Goal: Transaction & Acquisition: Book appointment/travel/reservation

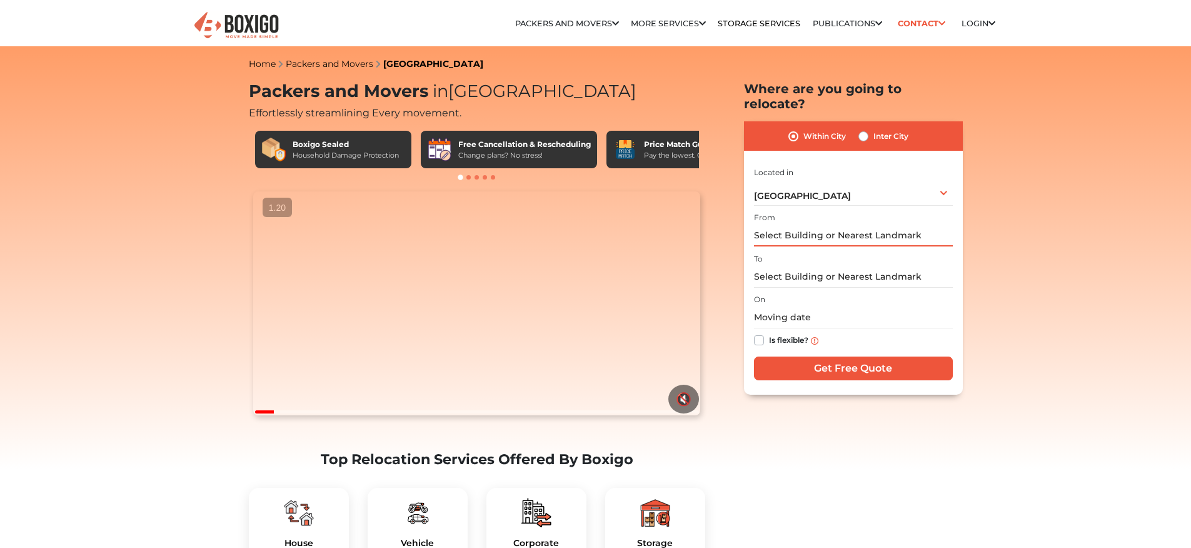
click at [830, 224] on input "text" at bounding box center [853, 235] width 199 height 22
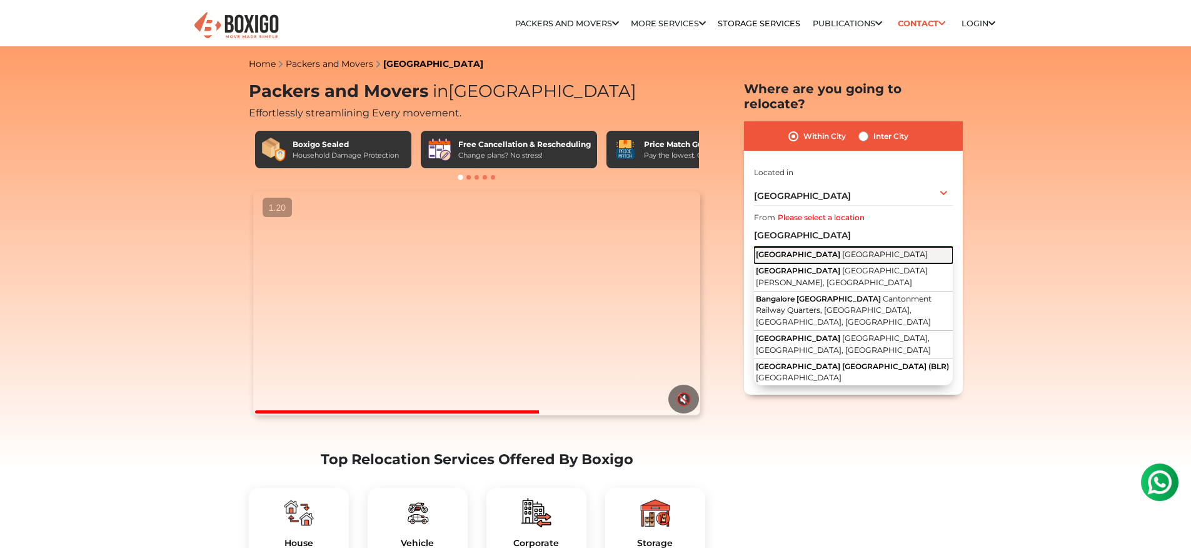
click at [865, 247] on button "Bangalore Karnataka" at bounding box center [853, 255] width 199 height 16
type input "Bangalore, Karnataka"
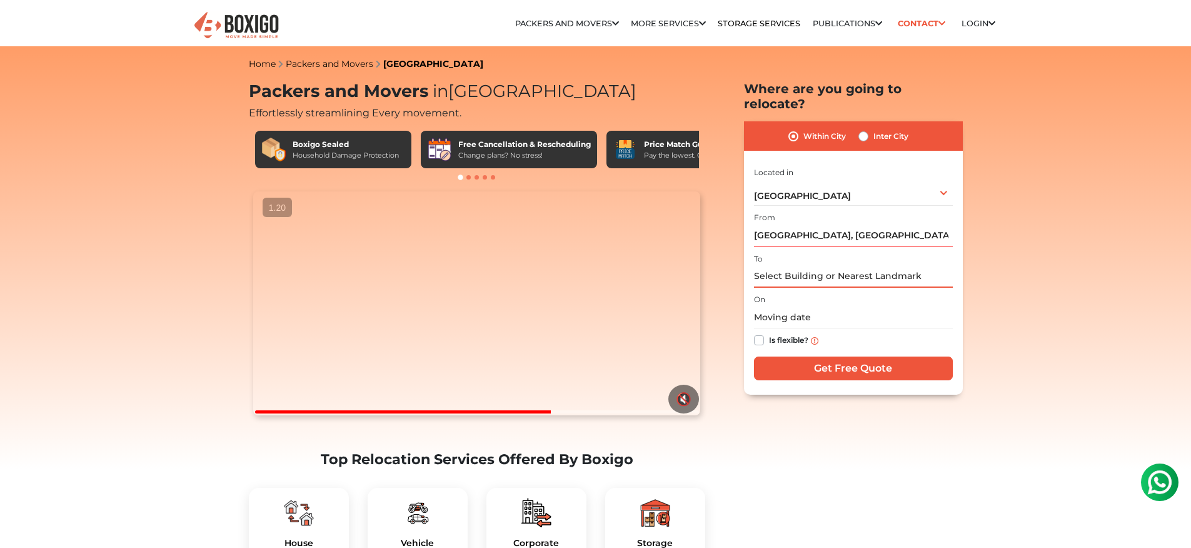
click at [861, 266] on input "text" at bounding box center [853, 277] width 199 height 22
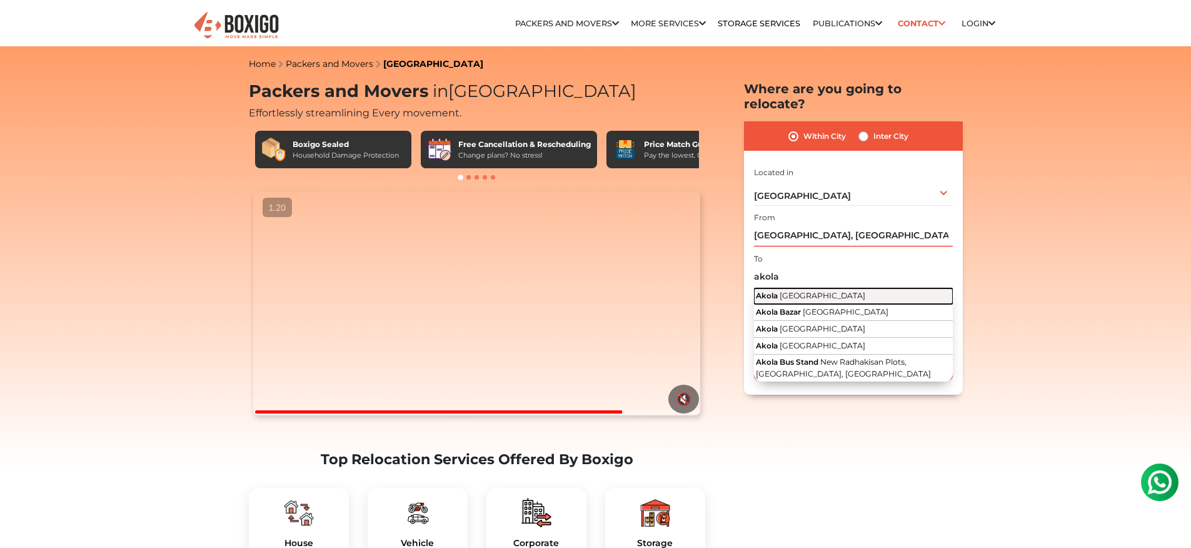
click at [866, 288] on button "Akola Maharashtra" at bounding box center [853, 296] width 199 height 16
type input "[GEOGRAPHIC_DATA], [GEOGRAPHIC_DATA]"
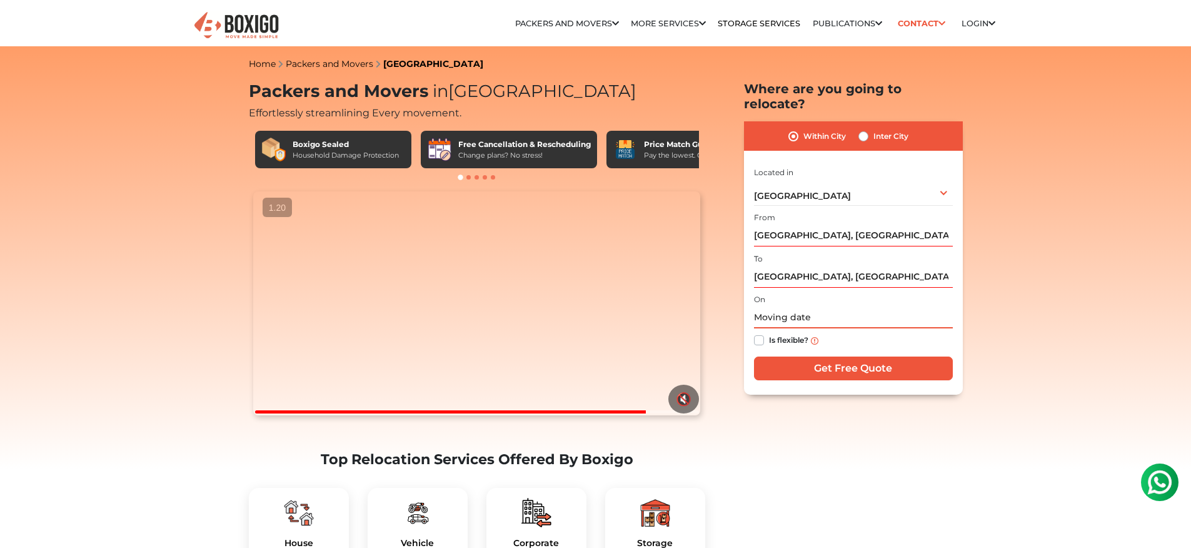
click at [795, 309] on input "text" at bounding box center [853, 317] width 199 height 22
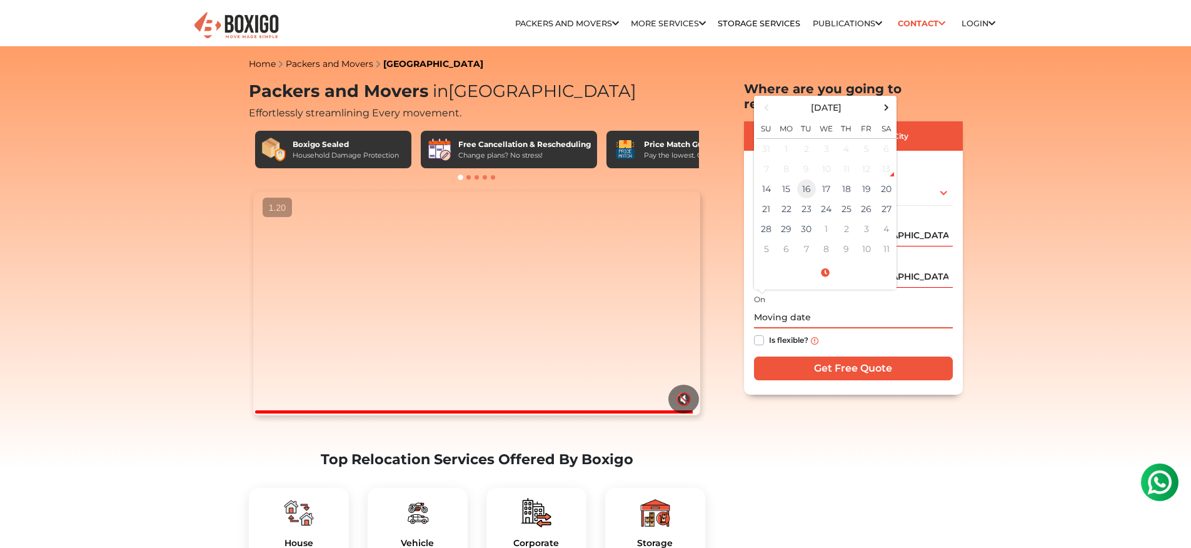
click at [814, 182] on td "16" at bounding box center [806, 189] width 20 height 20
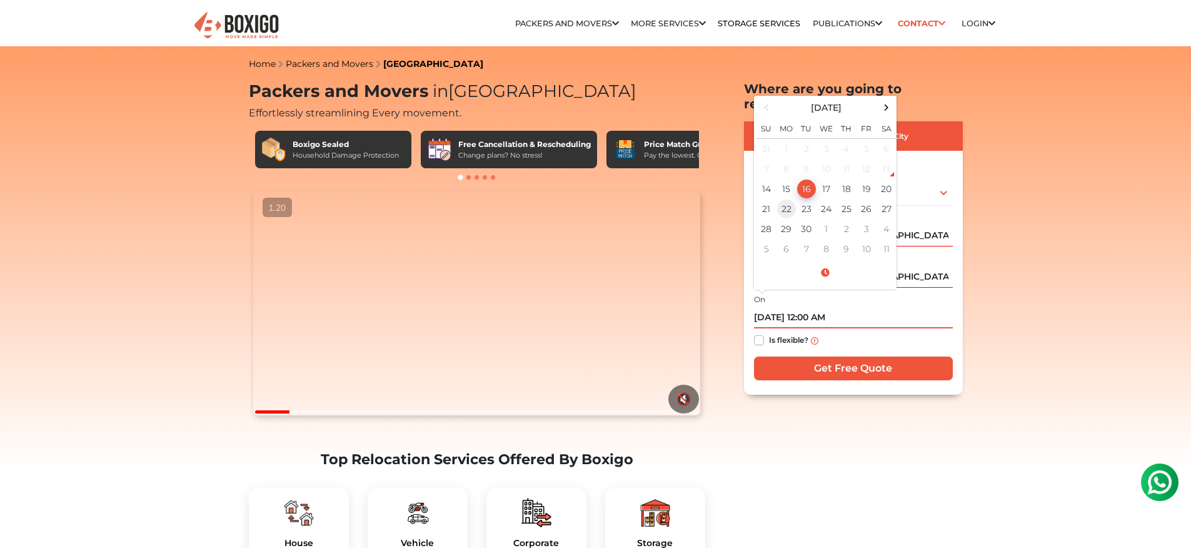
click at [790, 199] on td "22" at bounding box center [786, 209] width 20 height 20
type input "09/22/2025 12:00 AM"
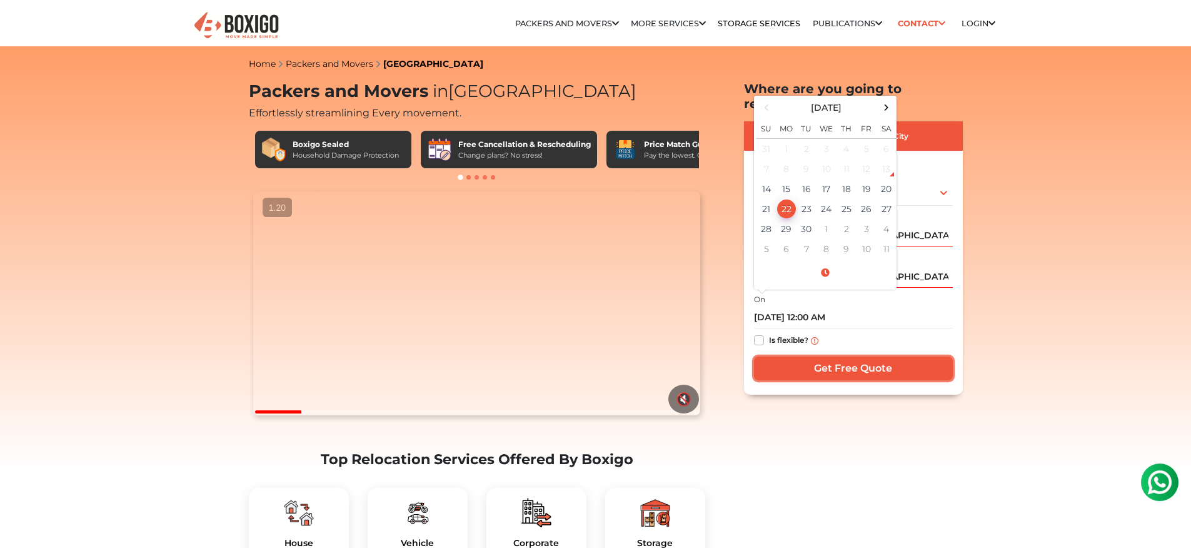
click at [823, 356] on input "Get Free Quote" at bounding box center [853, 368] width 199 height 24
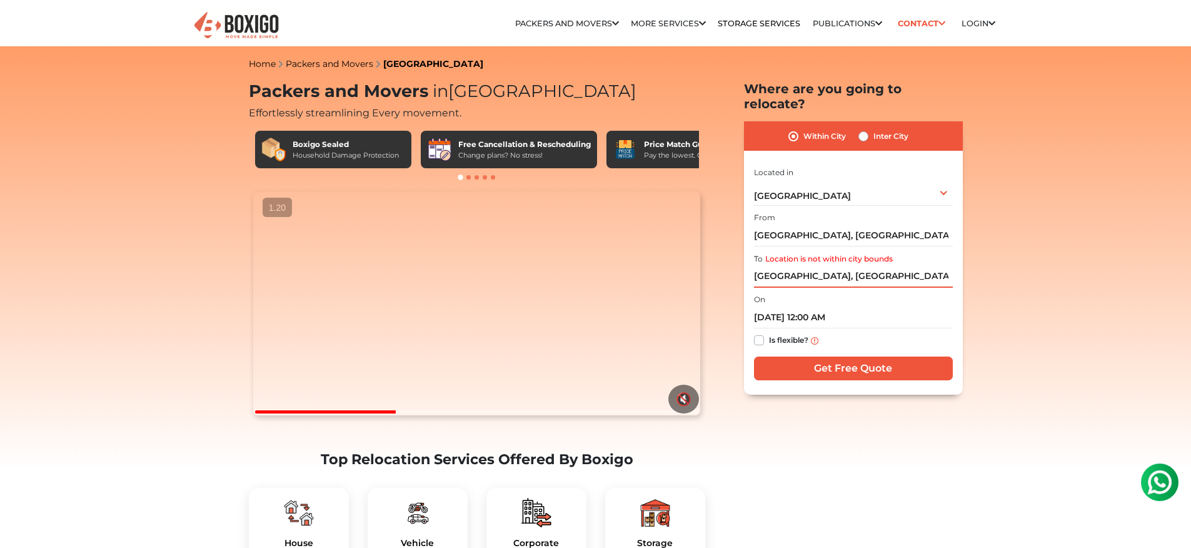
click at [844, 268] on input "[GEOGRAPHIC_DATA], [GEOGRAPHIC_DATA]" at bounding box center [853, 277] width 199 height 22
click at [880, 129] on label "Inter City" at bounding box center [890, 136] width 35 height 15
click at [868, 129] on input "Inter City" at bounding box center [863, 135] width 10 height 13
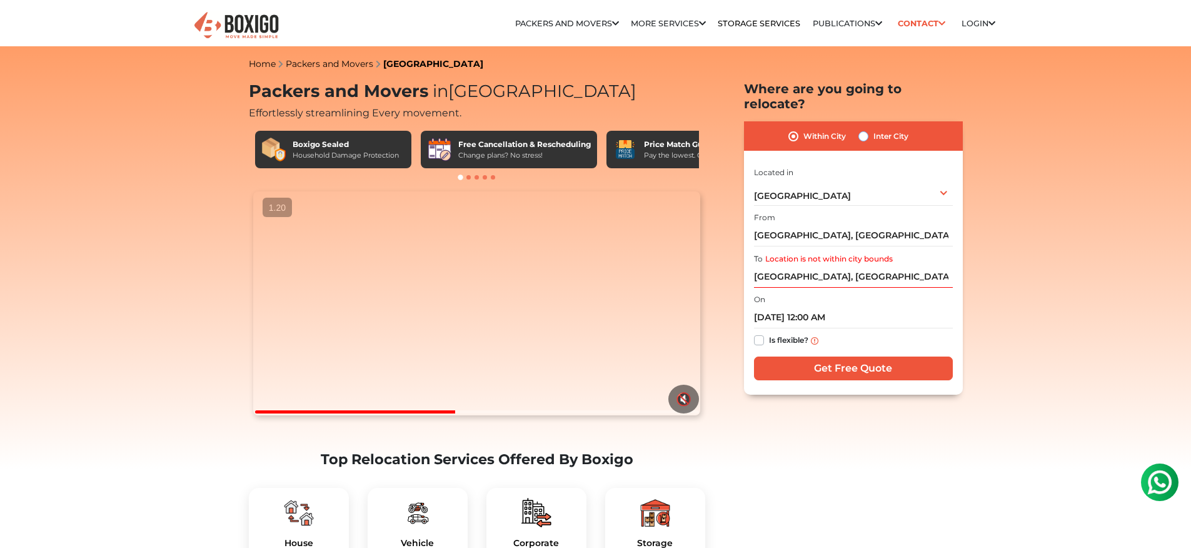
radio input "true"
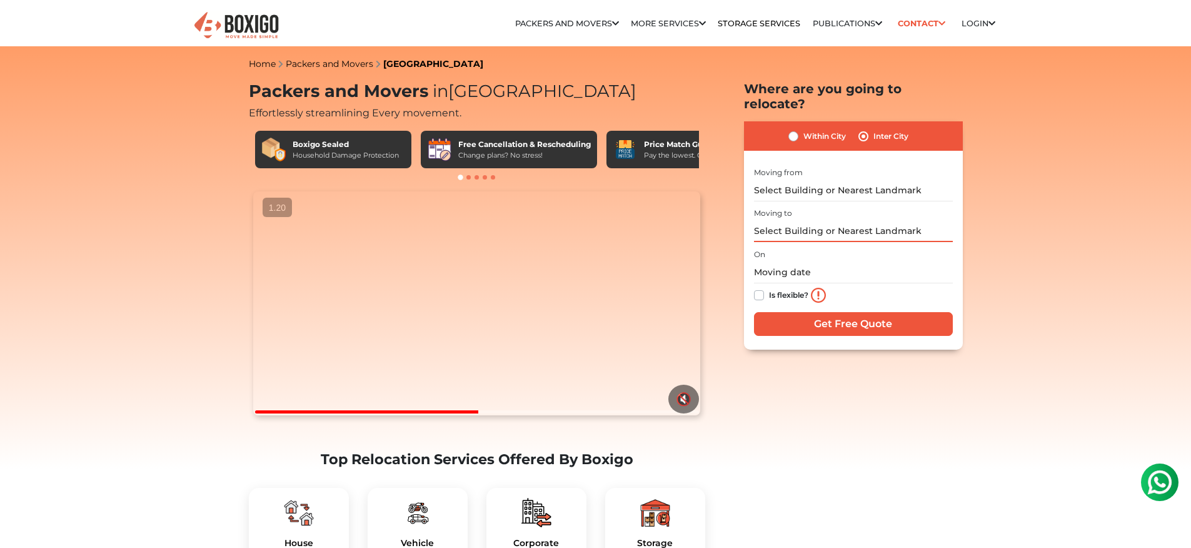
click at [863, 220] on input "text" at bounding box center [853, 231] width 199 height 22
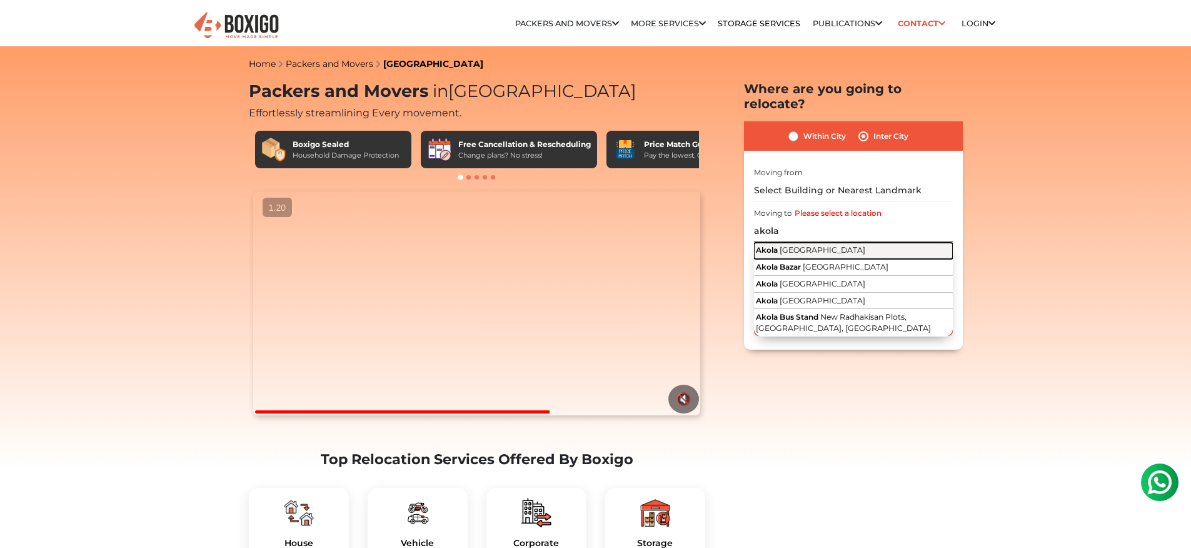
click at [879, 243] on button "Akola Maharashtra" at bounding box center [853, 251] width 199 height 16
type input "[GEOGRAPHIC_DATA], [GEOGRAPHIC_DATA]"
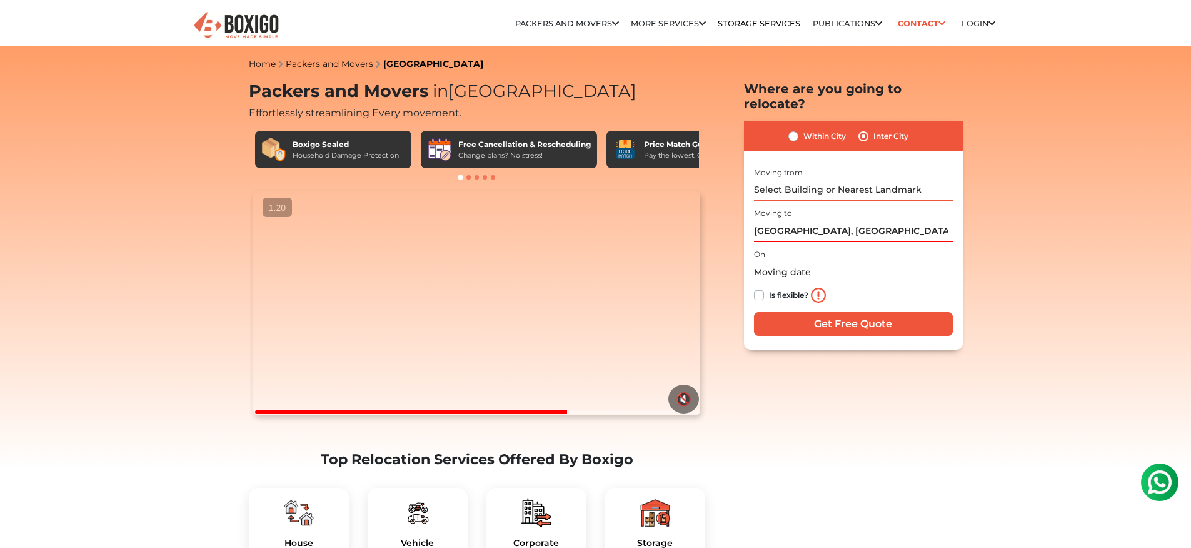
click at [856, 179] on input "text" at bounding box center [853, 190] width 199 height 22
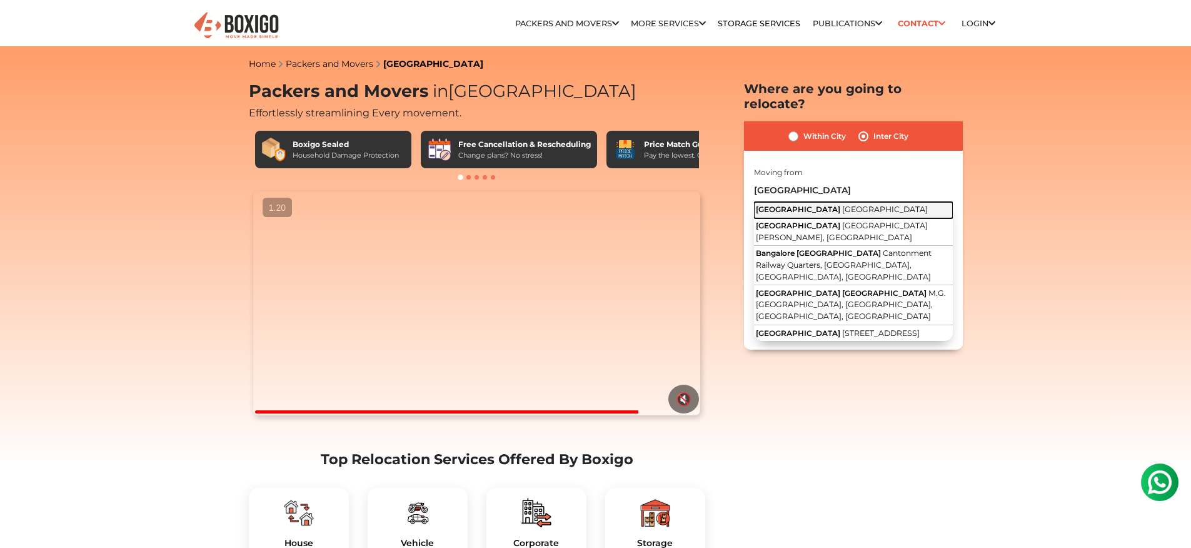
click at [855, 202] on button "Bangalore Karnataka" at bounding box center [853, 210] width 199 height 16
type input "Bangalore, Karnataka"
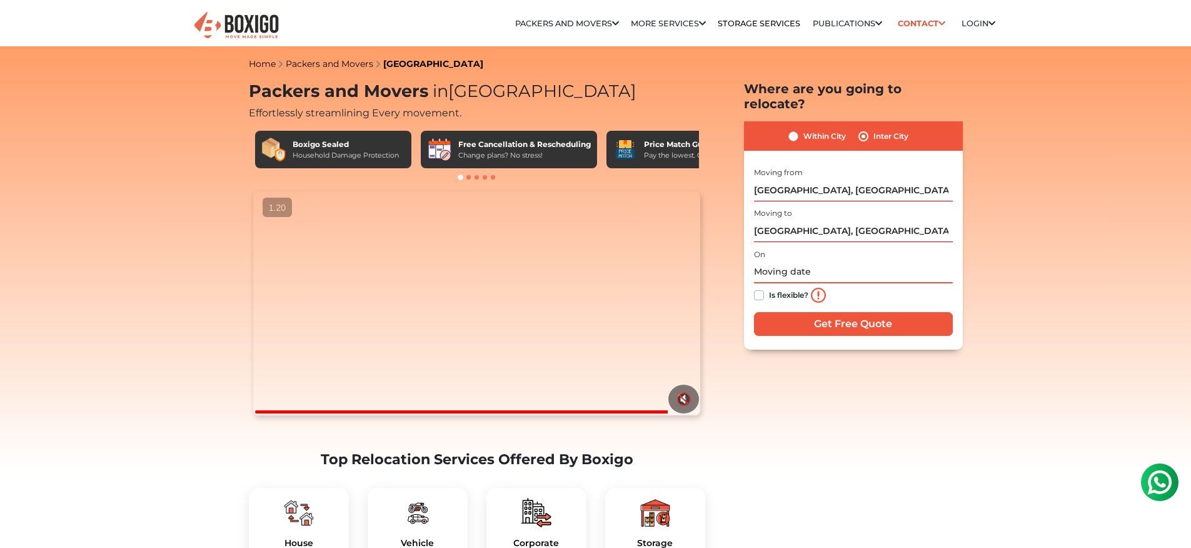
click at [803, 261] on input "text" at bounding box center [853, 272] width 199 height 22
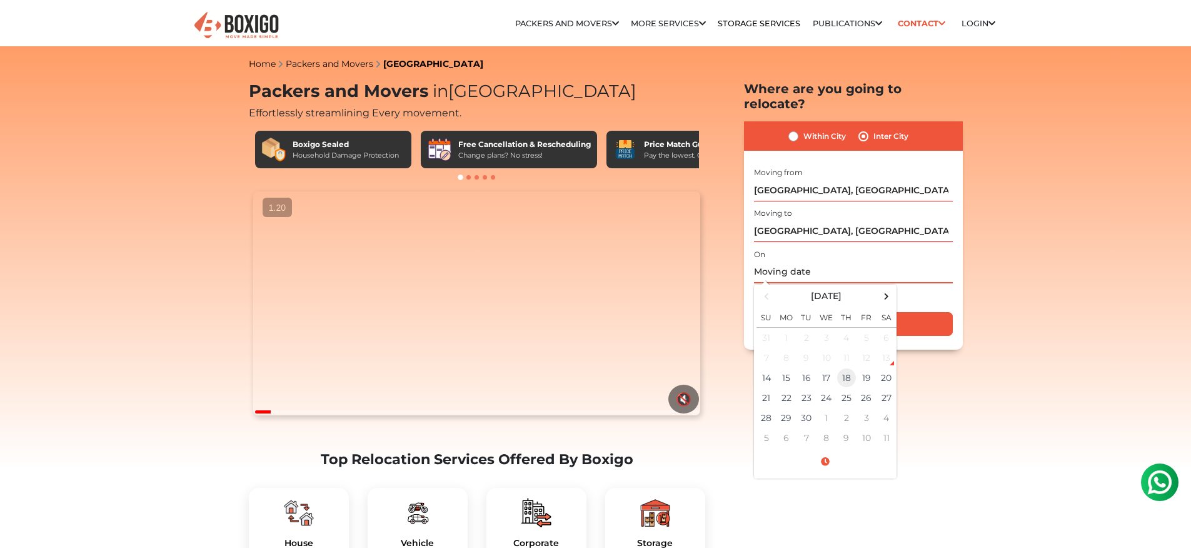
click at [844, 371] on td "18" at bounding box center [846, 378] width 20 height 20
type input "09/18/2025 12:00 AM"
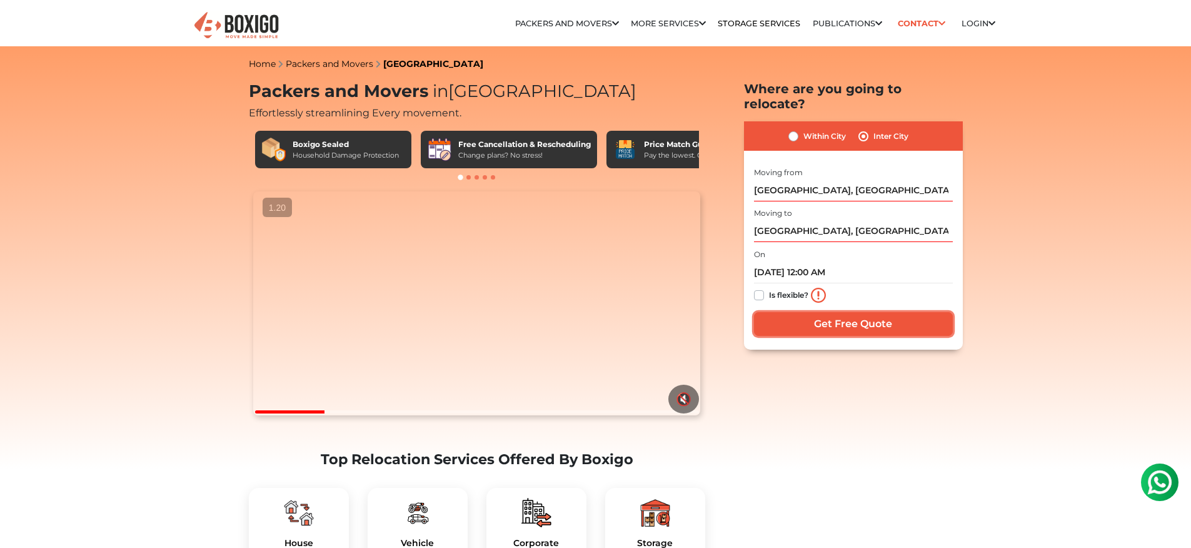
click at [901, 319] on input "Get Free Quote" at bounding box center [853, 324] width 199 height 24
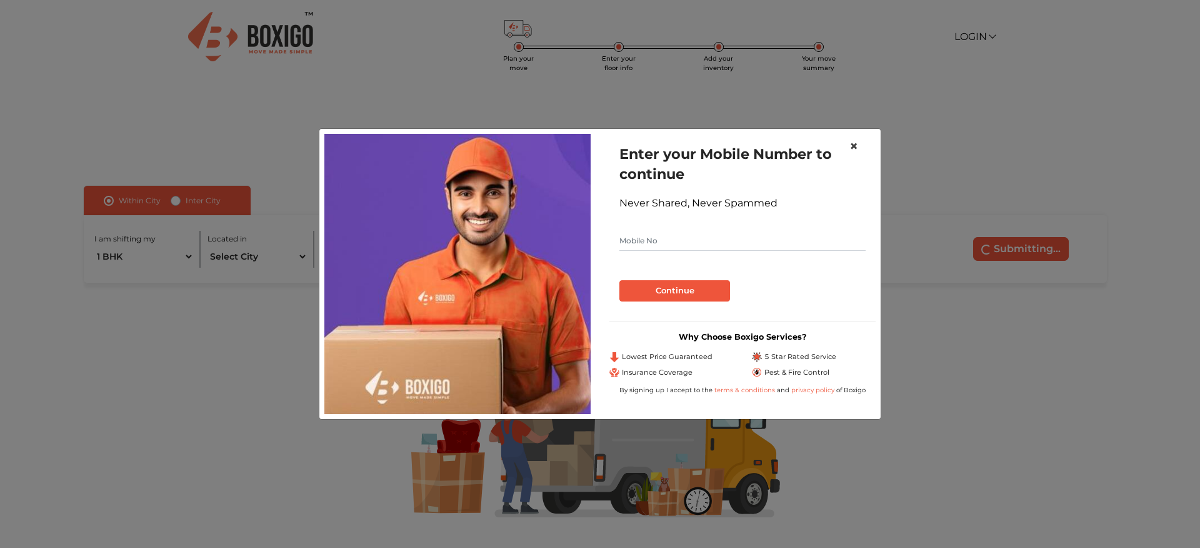
click at [850, 146] on span "×" at bounding box center [854, 146] width 9 height 18
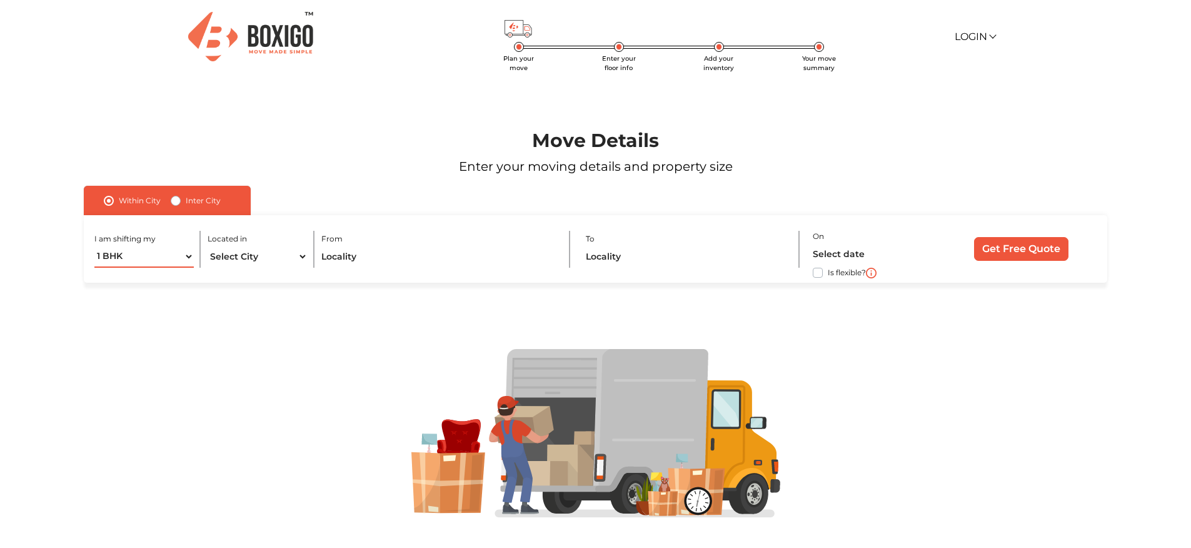
click at [164, 249] on select "1 BHK 2 BHK 3 BHK 3 + BHK FEW ITEMS" at bounding box center [144, 257] width 100 height 22
select select "2 BHK"
click at [94, 246] on select "1 BHK 2 BHK 3 BHK 3 + BHK FEW ITEMS" at bounding box center [144, 257] width 100 height 22
click at [238, 262] on select "Select City [GEOGRAPHIC_DATA] [GEOGRAPHIC_DATA] [GEOGRAPHIC_DATA] [GEOGRAPHIC_D…" at bounding box center [258, 257] width 100 height 22
select select "[GEOGRAPHIC_DATA]"
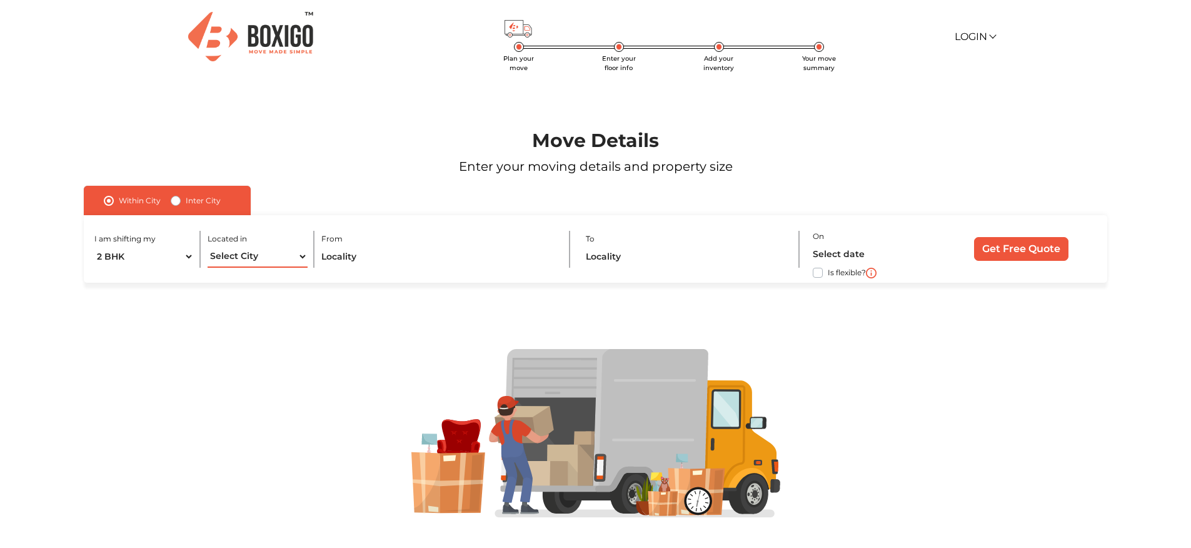
click at [208, 246] on select "Select City [GEOGRAPHIC_DATA] [GEOGRAPHIC_DATA] [GEOGRAPHIC_DATA] [GEOGRAPHIC_D…" at bounding box center [258, 257] width 100 height 22
click at [340, 261] on input "text" at bounding box center [438, 257] width 234 height 22
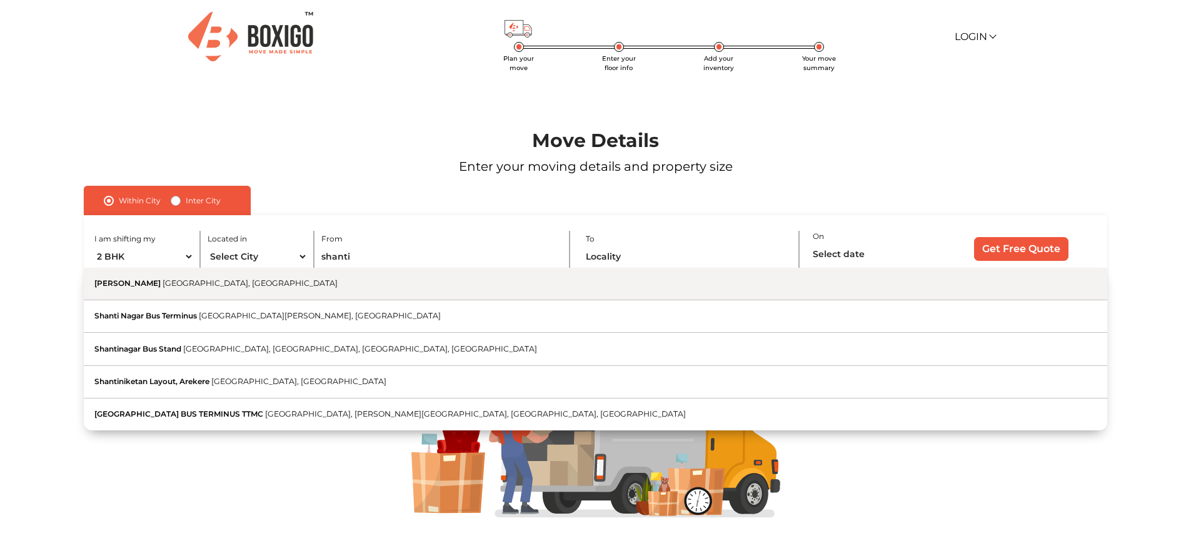
click at [299, 274] on button "Shanti Nagar [GEOGRAPHIC_DATA], [GEOGRAPHIC_DATA]" at bounding box center [595, 284] width 1023 height 33
type input "[PERSON_NAME], [GEOGRAPHIC_DATA], [GEOGRAPHIC_DATA]"
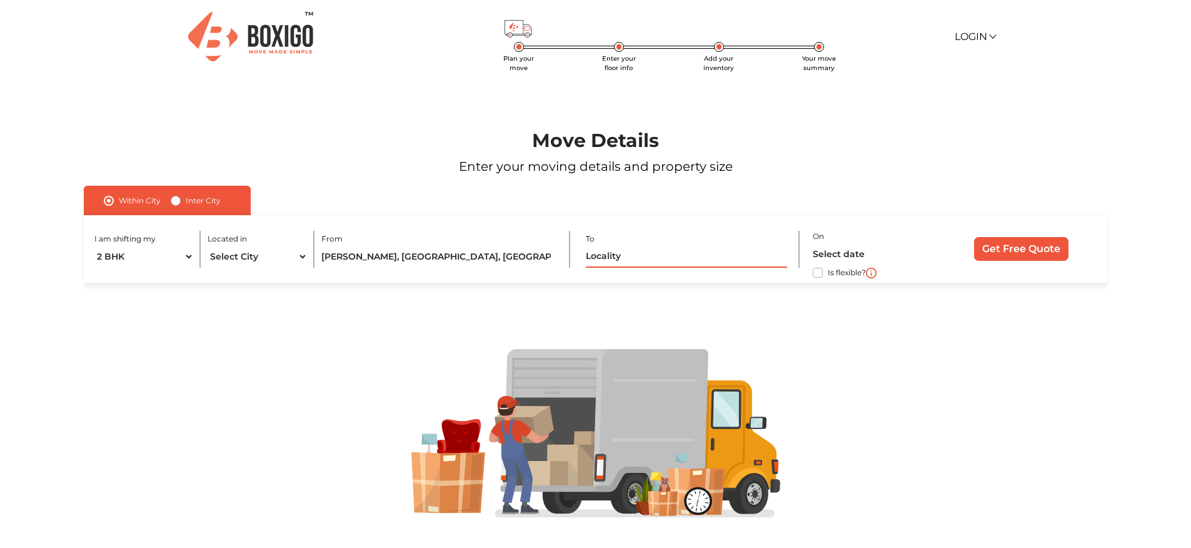
click at [628, 258] on input "text" at bounding box center [686, 257] width 201 height 22
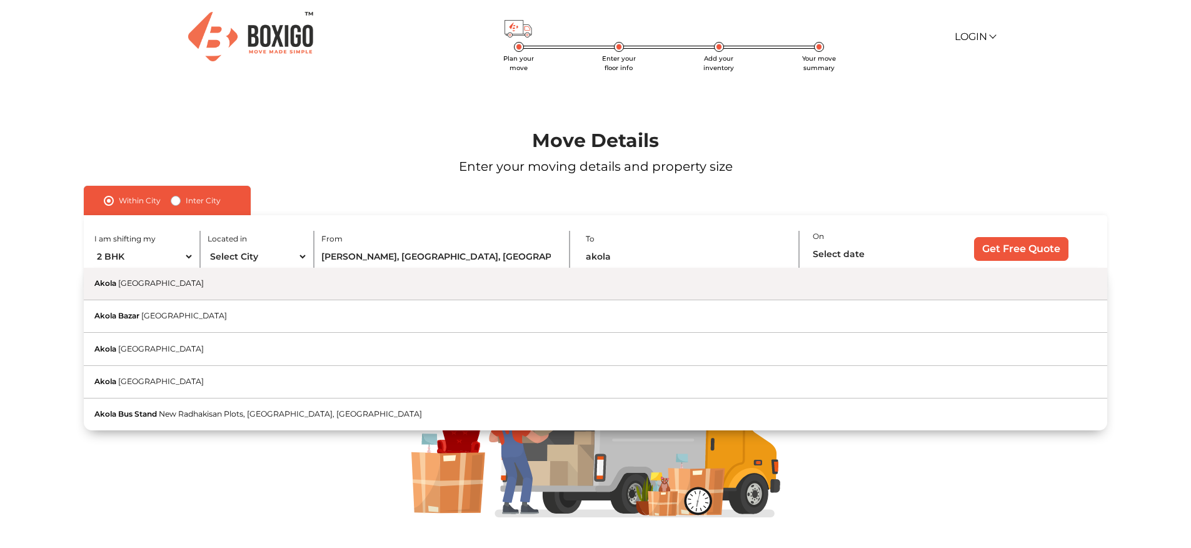
click at [616, 278] on button "Akola [GEOGRAPHIC_DATA]" at bounding box center [595, 284] width 1023 height 33
type input "[GEOGRAPHIC_DATA], [GEOGRAPHIC_DATA]"
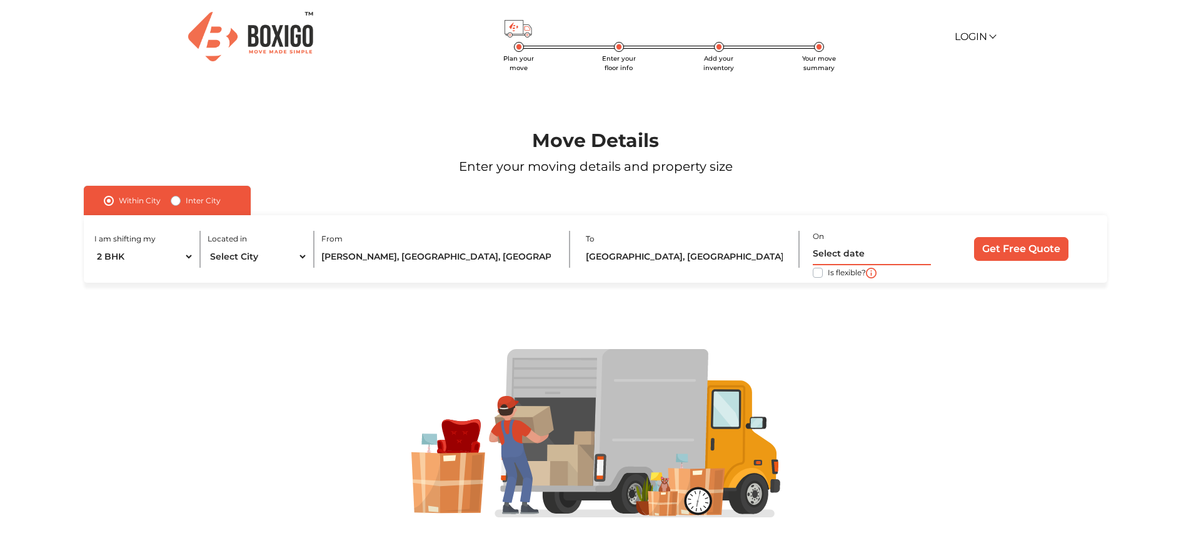
click at [862, 254] on input "text" at bounding box center [872, 254] width 118 height 22
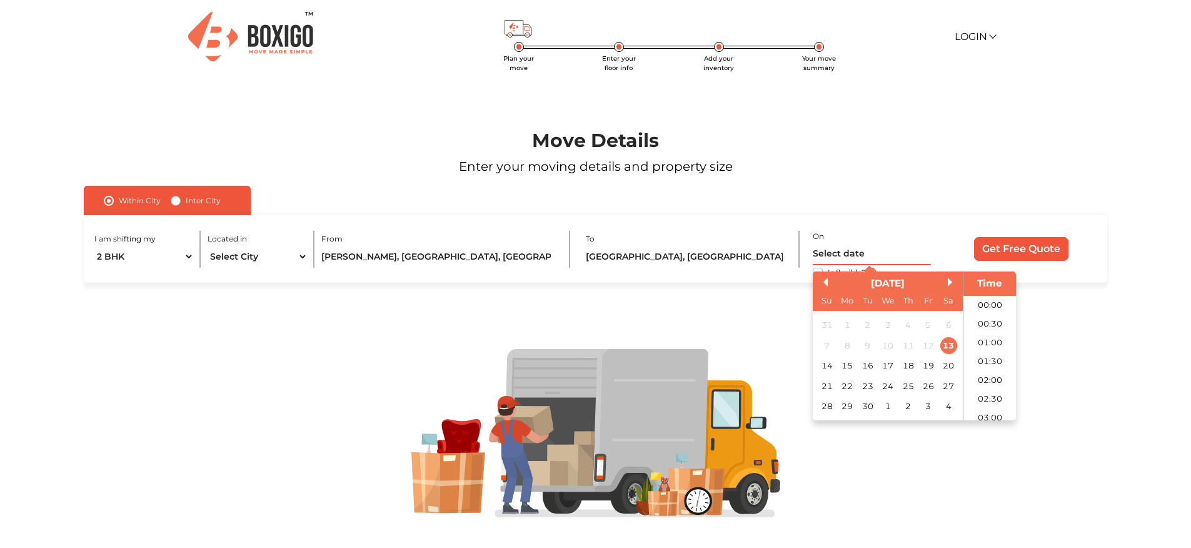
scroll to position [660, 0]
click at [909, 389] on div "25" at bounding box center [908, 385] width 17 height 17
type input "[DATE] 12:00 AM"
click at [1015, 258] on input "Get Free Quote" at bounding box center [1021, 249] width 94 height 24
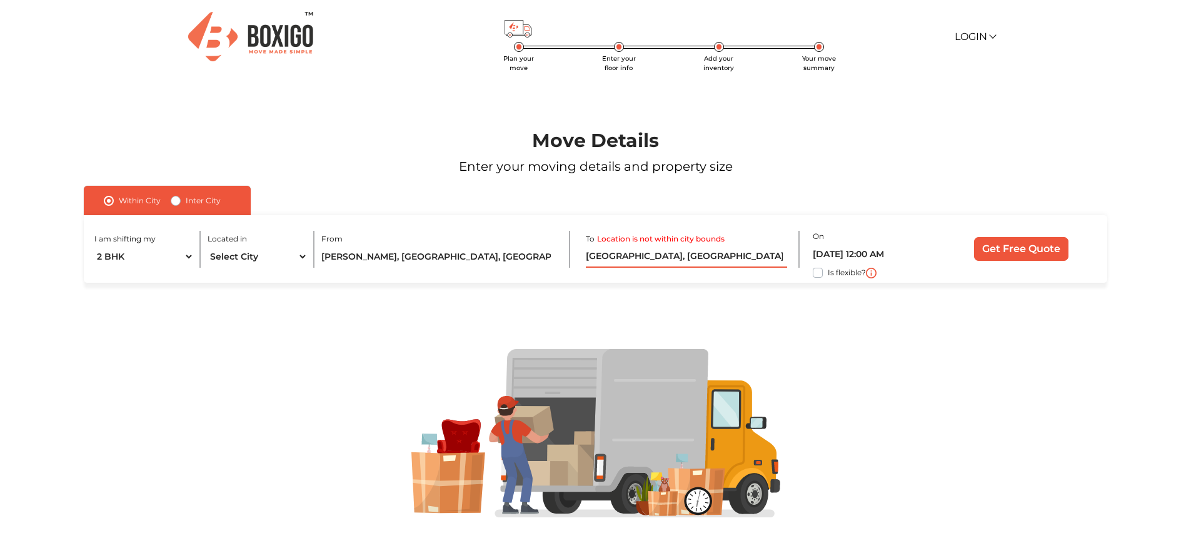
click at [678, 256] on input "[GEOGRAPHIC_DATA], [GEOGRAPHIC_DATA]" at bounding box center [686, 257] width 201 height 22
click at [727, 323] on div at bounding box center [595, 433] width 1115 height 300
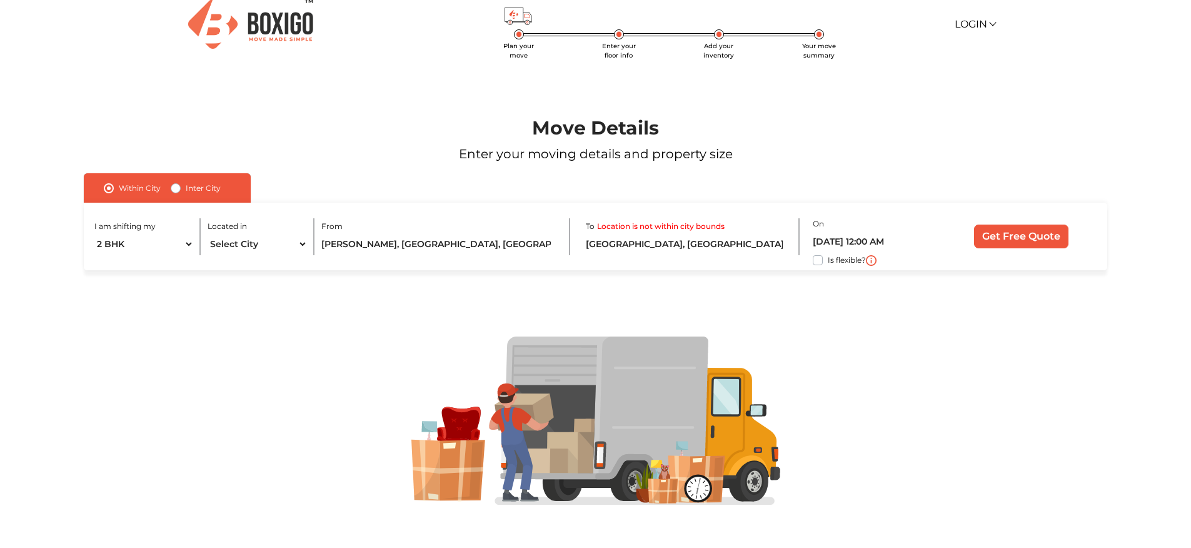
scroll to position [0, 0]
